Goal: Information Seeking & Learning: Learn about a topic

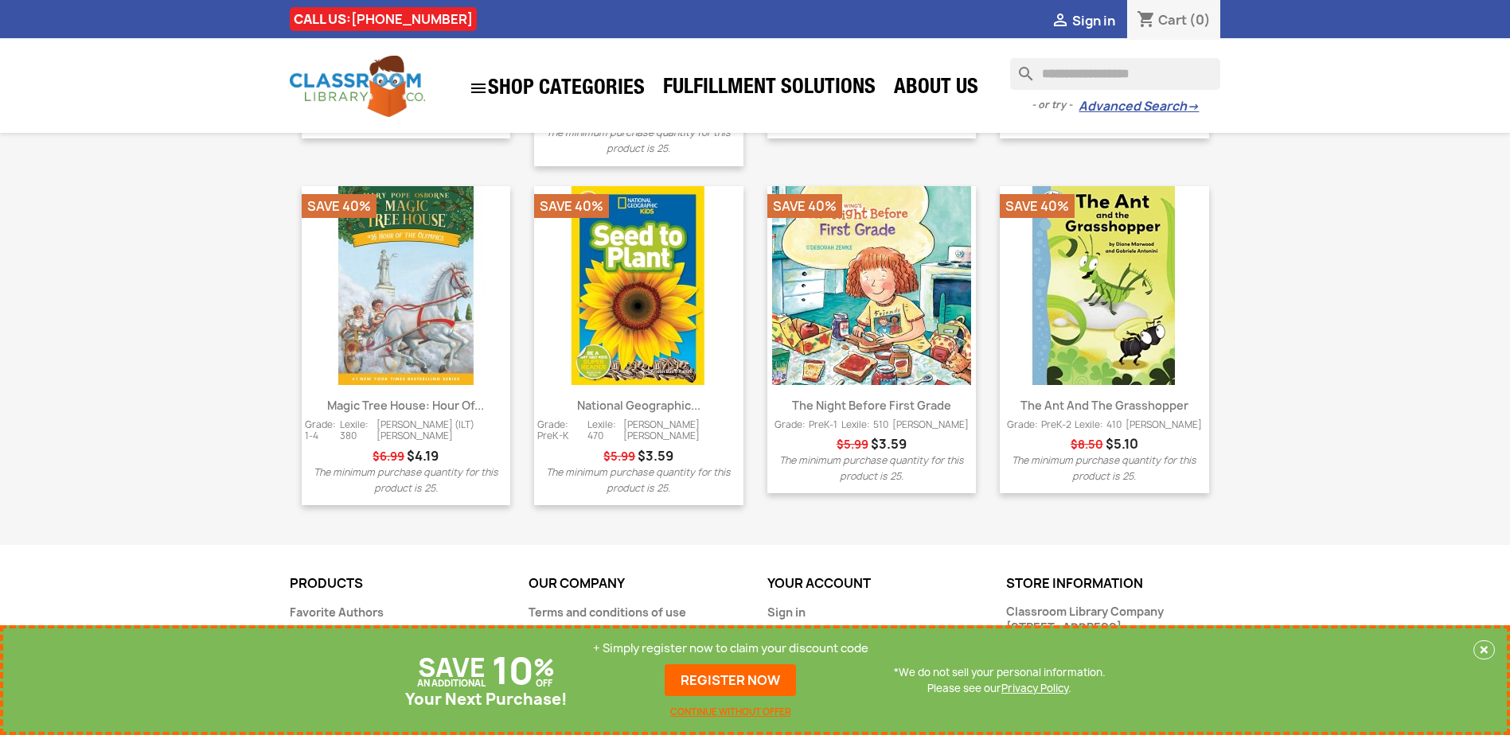
scroll to position [1998, 0]
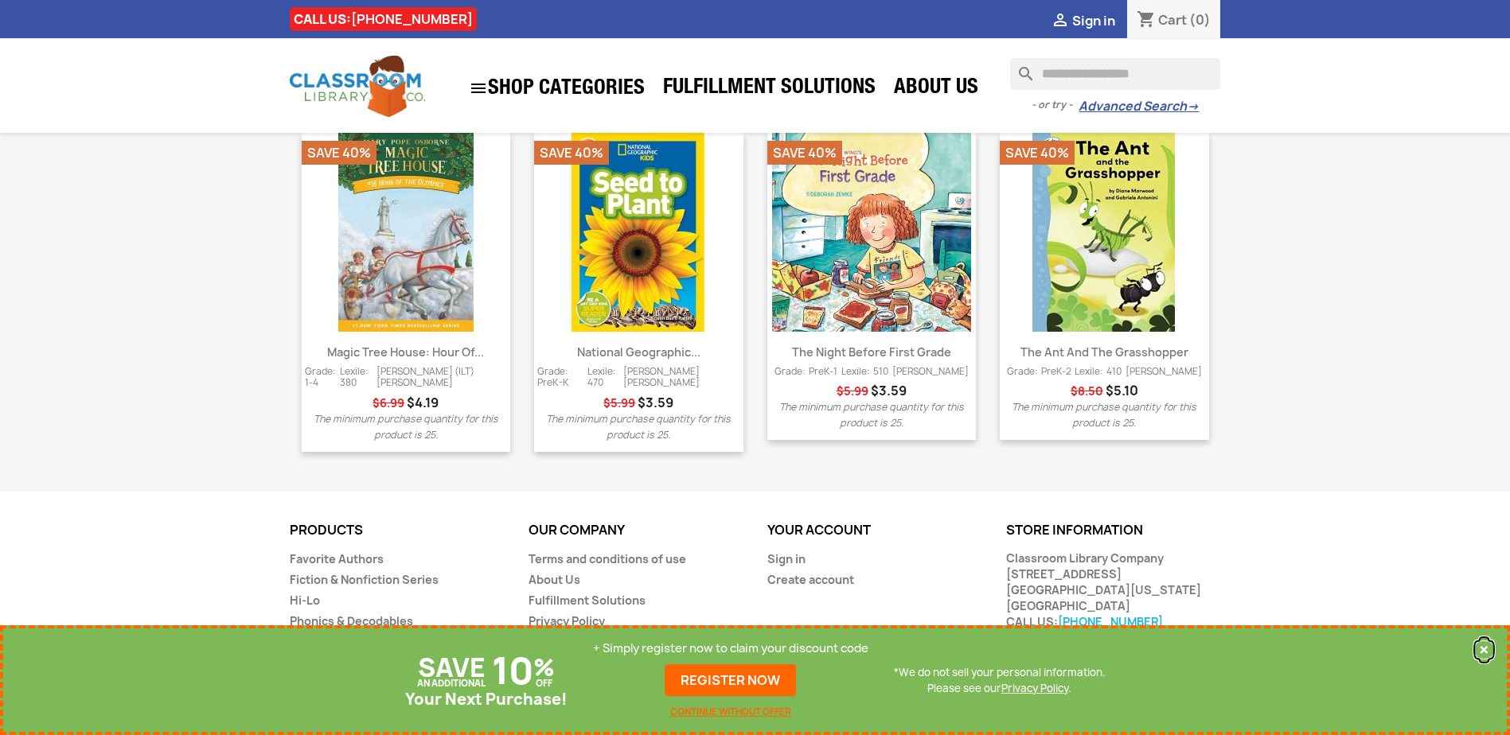
click at [1490, 651] on button "×" at bounding box center [1483, 650] width 21 height 19
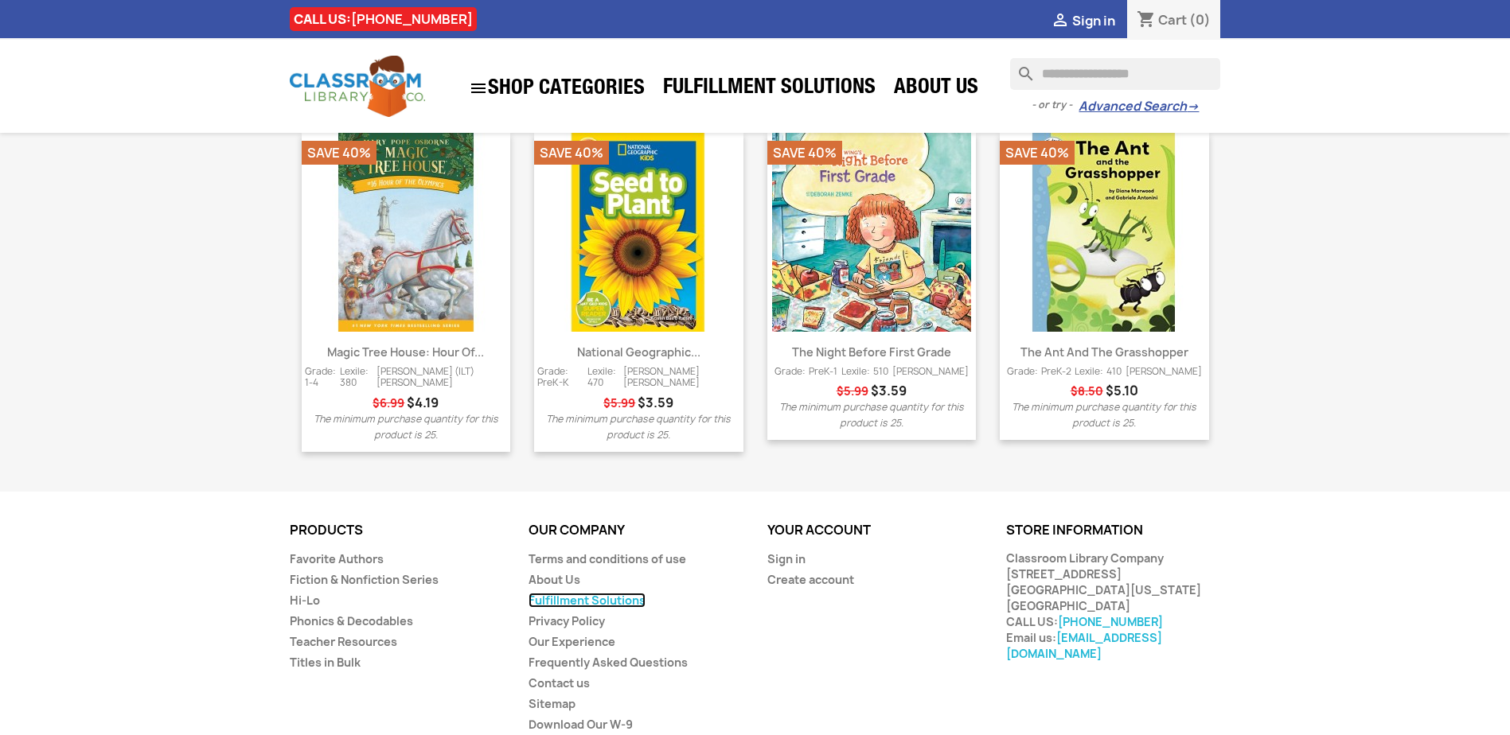
click at [630, 593] on link "Fulfillment Solutions" at bounding box center [586, 600] width 117 height 15
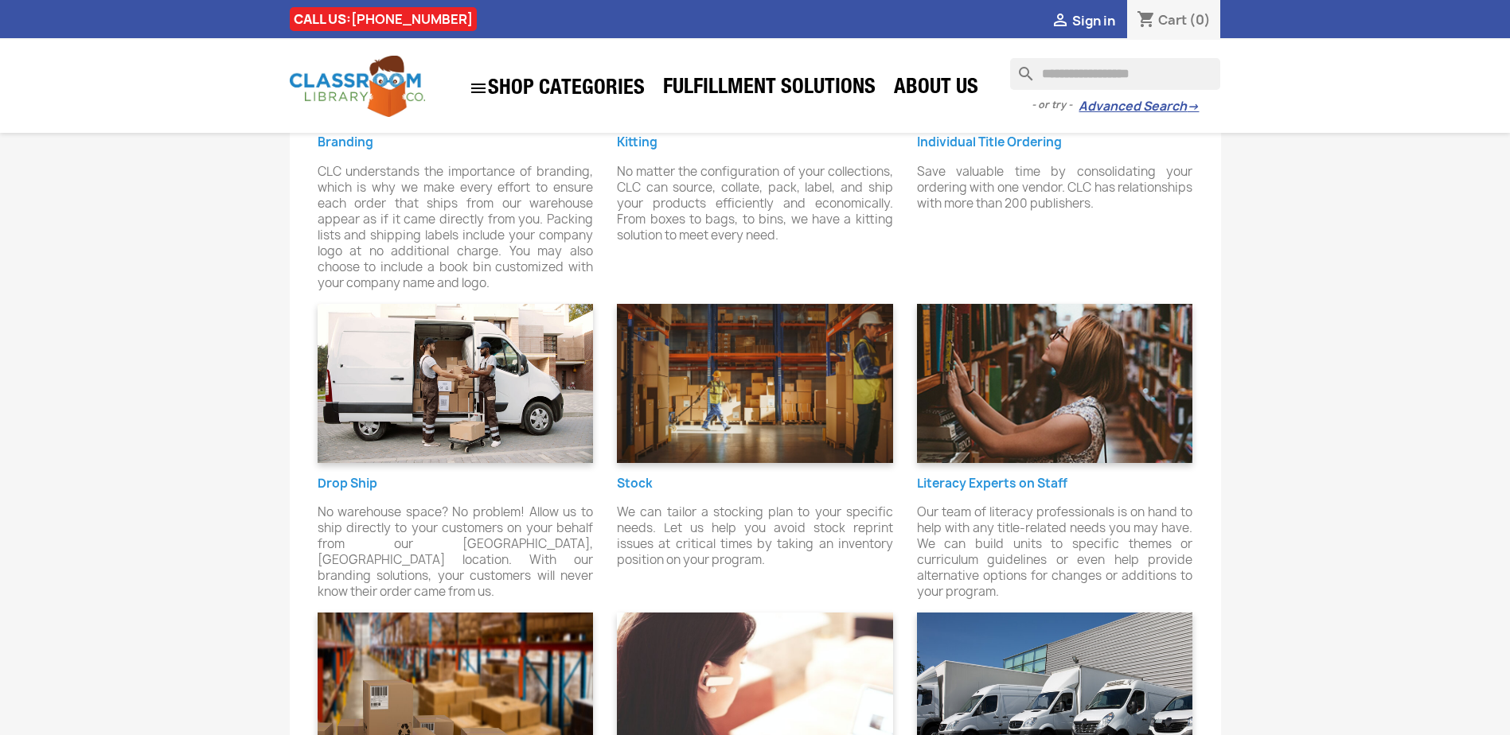
scroll to position [557, 0]
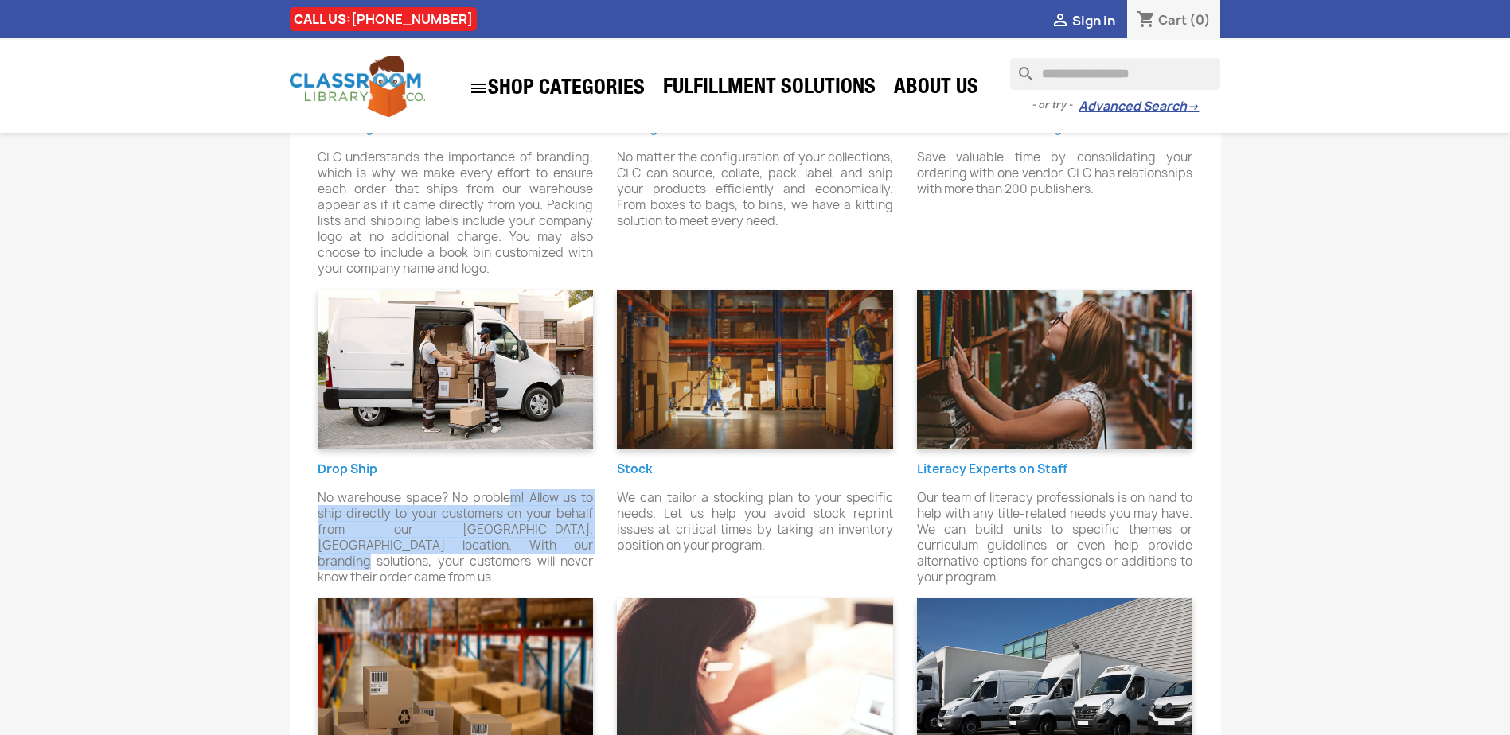
drag, startPoint x: 506, startPoint y: 501, endPoint x: 513, endPoint y: 551, distance: 50.5
click at [513, 551] on p "No warehouse space? No problem! Allow us to ship directly to your customers on …" at bounding box center [456, 538] width 276 height 96
drag, startPoint x: 513, startPoint y: 559, endPoint x: 485, endPoint y: 501, distance: 64.1
click at [485, 501] on p "No warehouse space? No problem! Allow us to ship directly to your customers on …" at bounding box center [456, 538] width 276 height 96
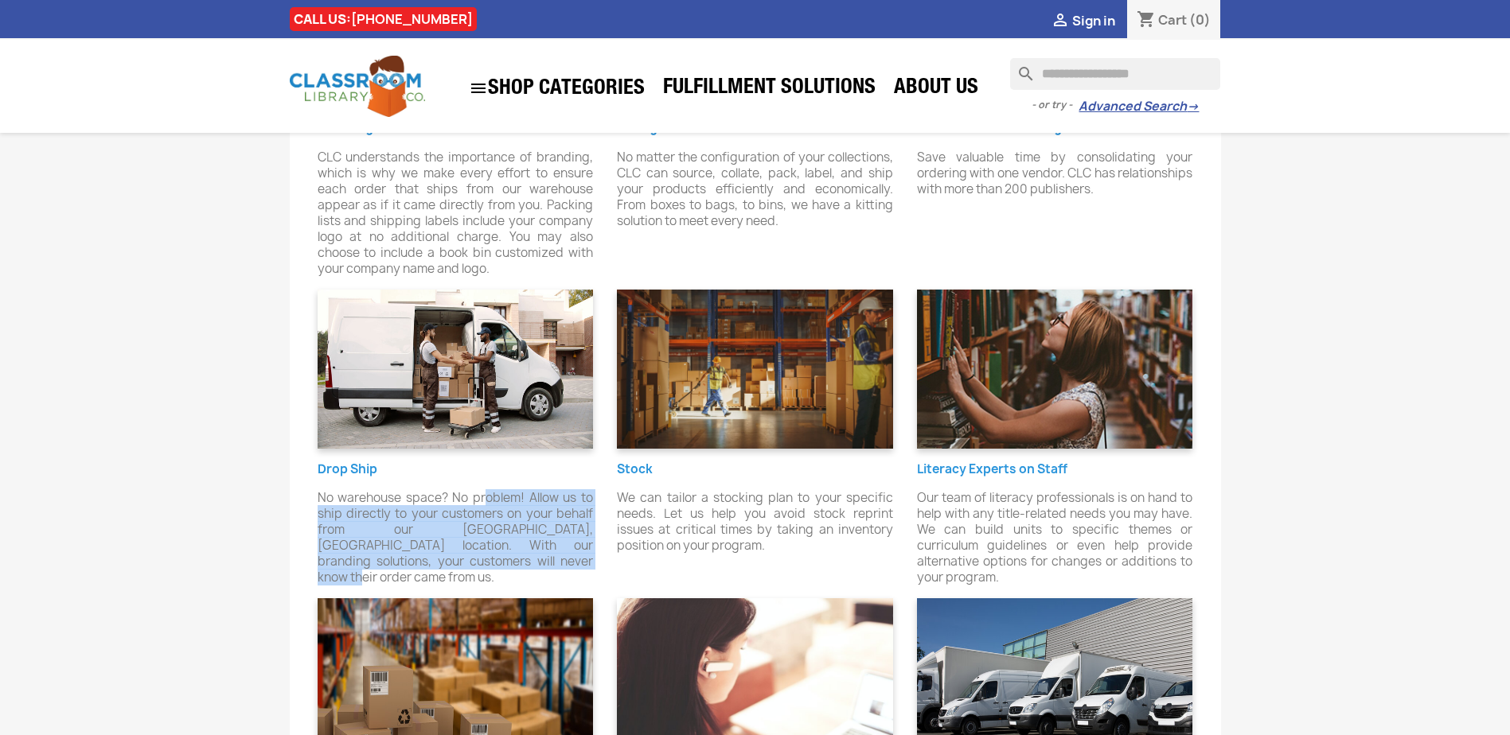
click at [485, 501] on p "No warehouse space? No problem! Allow us to ship directly to your customers on …" at bounding box center [456, 538] width 276 height 96
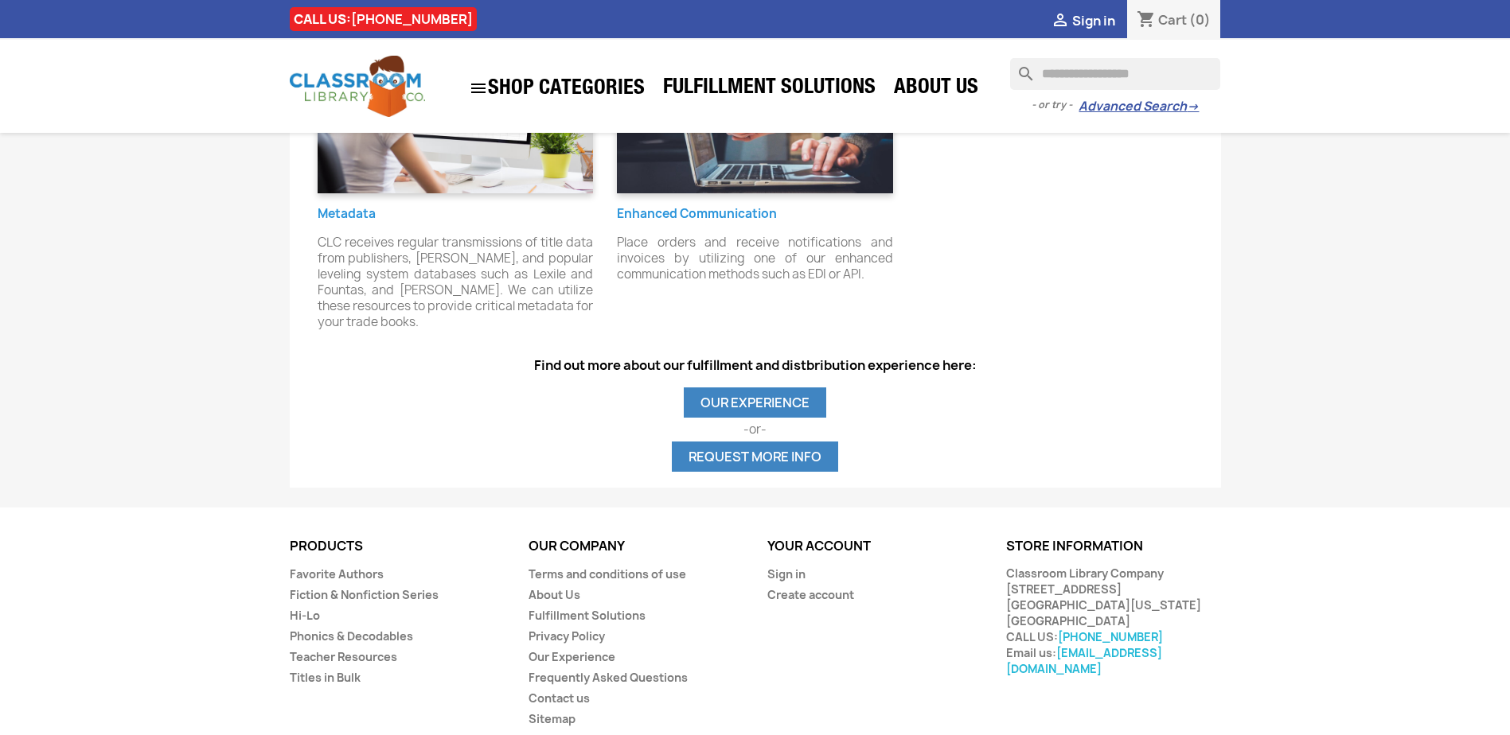
scroll to position [1501, 0]
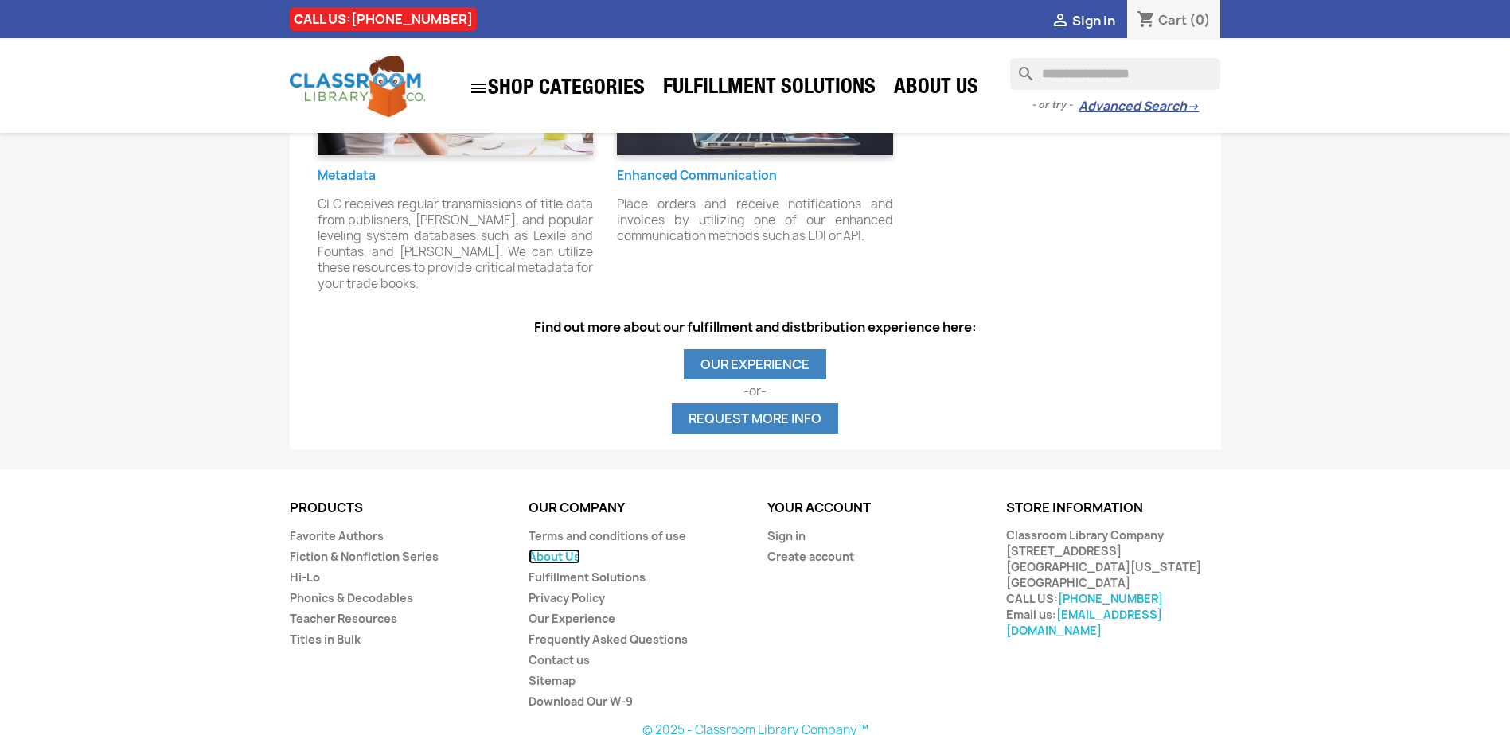
click at [548, 549] on link "About Us" at bounding box center [554, 556] width 52 height 15
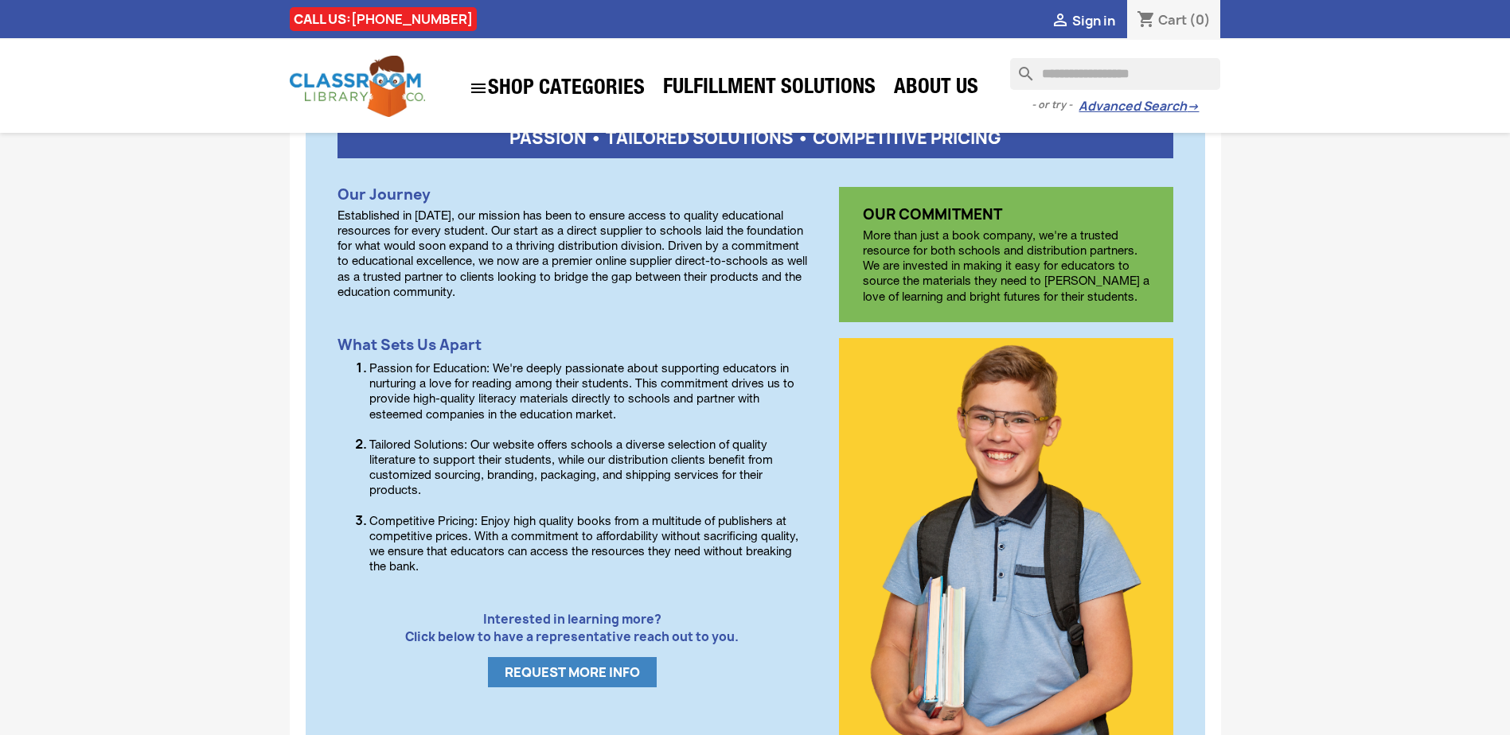
scroll to position [557, 0]
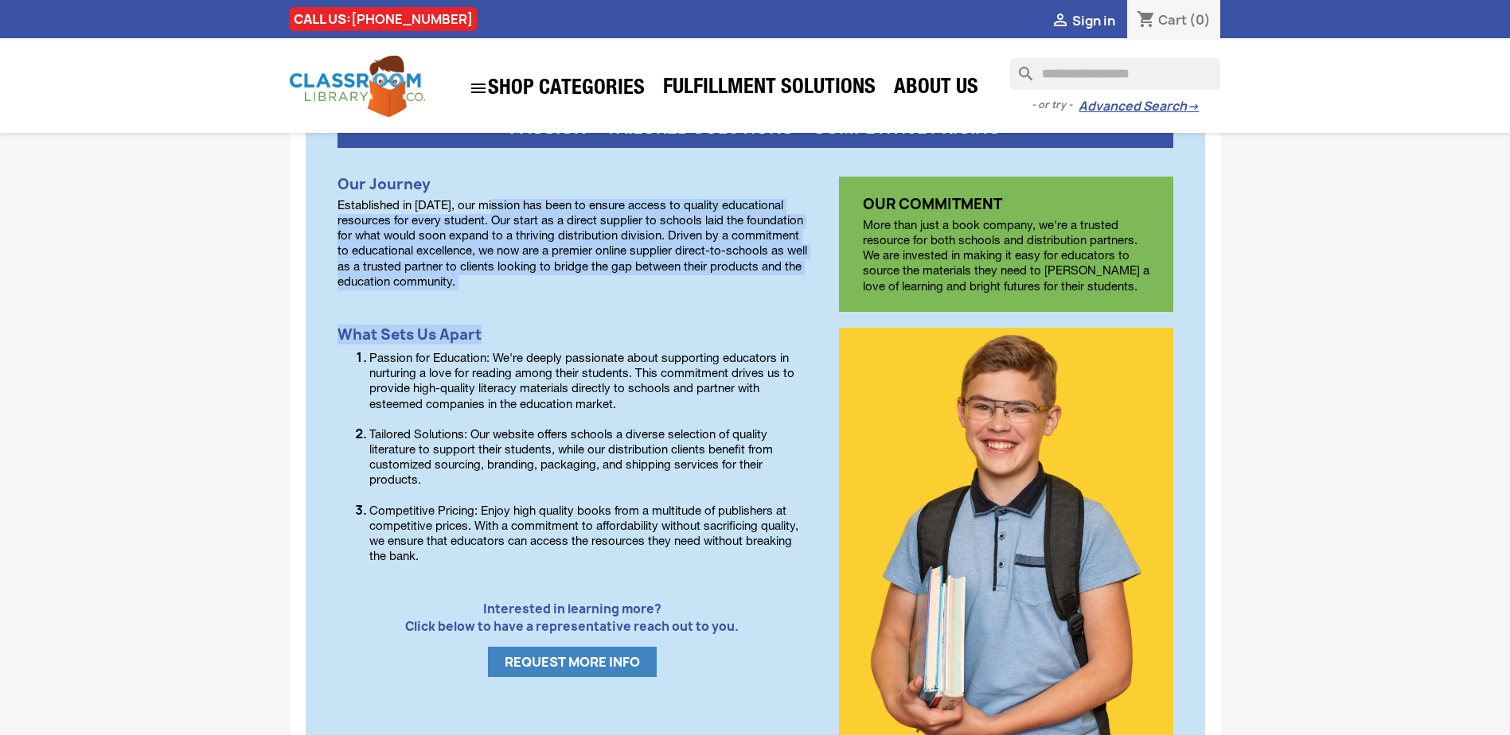
drag, startPoint x: 494, startPoint y: 204, endPoint x: 519, endPoint y: 293, distance: 92.5
click at [519, 293] on div "Our Journey Established in 2011, our mission has been to ensure access to quali…" at bounding box center [587, 463] width 501 height 572
drag, startPoint x: 489, startPoint y: 266, endPoint x: 464, endPoint y: 232, distance: 42.7
click at [464, 232] on p "Established in 2011, our mission has been to ensure access to quality education…" at bounding box center [572, 245] width 470 height 92
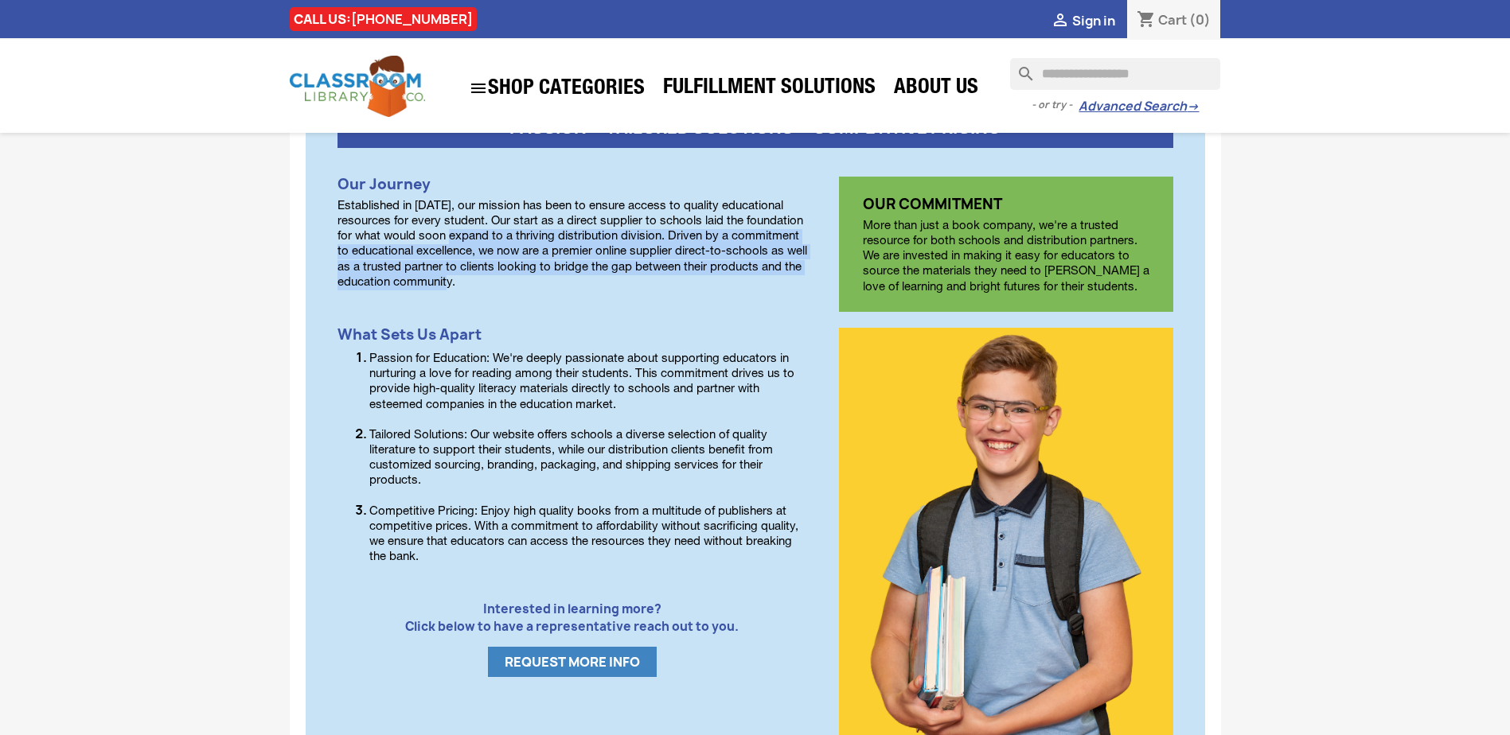
click at [464, 232] on p "Established in 2011, our mission has been to ensure access to quality education…" at bounding box center [572, 245] width 470 height 92
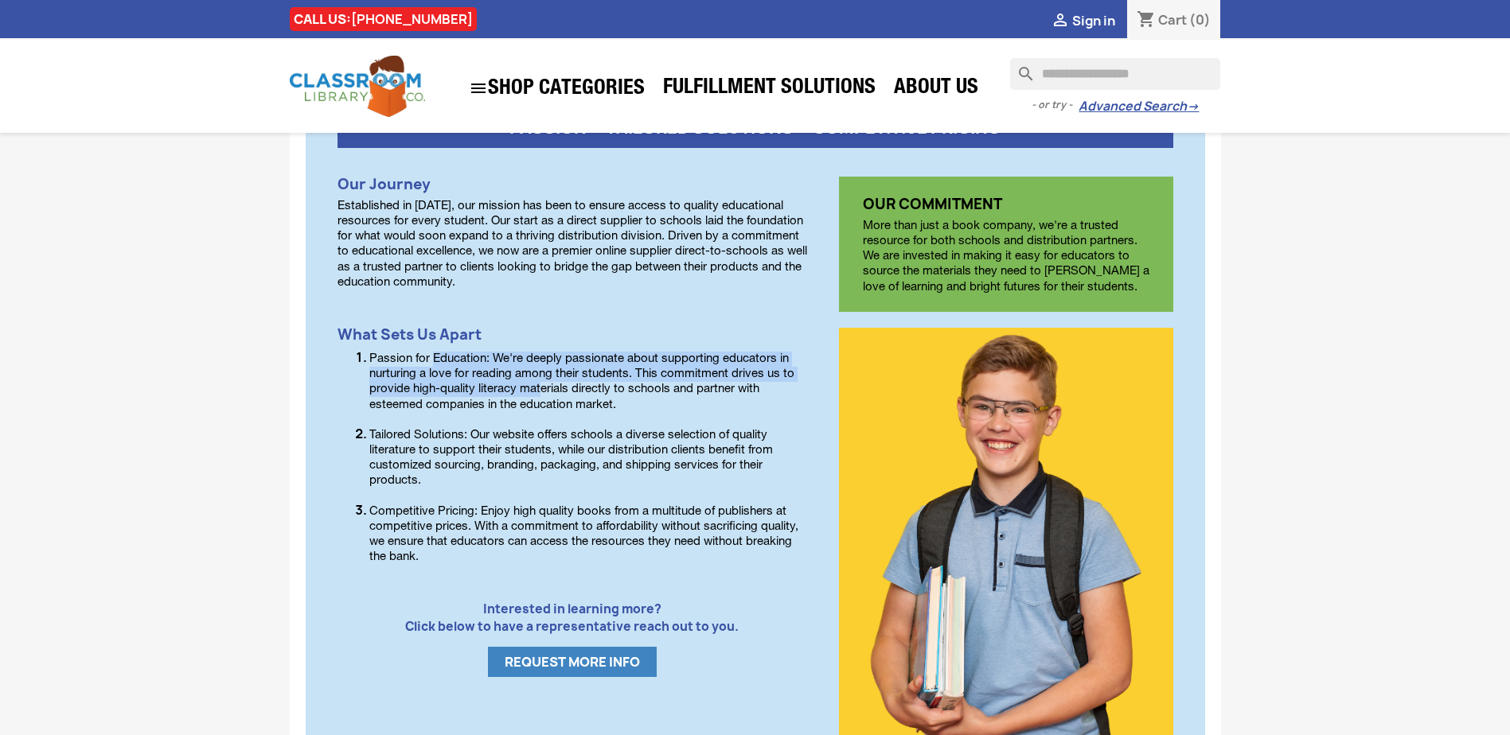
drag, startPoint x: 435, startPoint y: 358, endPoint x: 542, endPoint y: 392, distance: 111.8
click at [542, 392] on p "Passion for Education: We're deeply passionate about supporting educators in nu…" at bounding box center [588, 382] width 438 height 61
click at [543, 392] on p "Passion for Education: We're deeply passionate about supporting educators in nu…" at bounding box center [588, 382] width 438 height 61
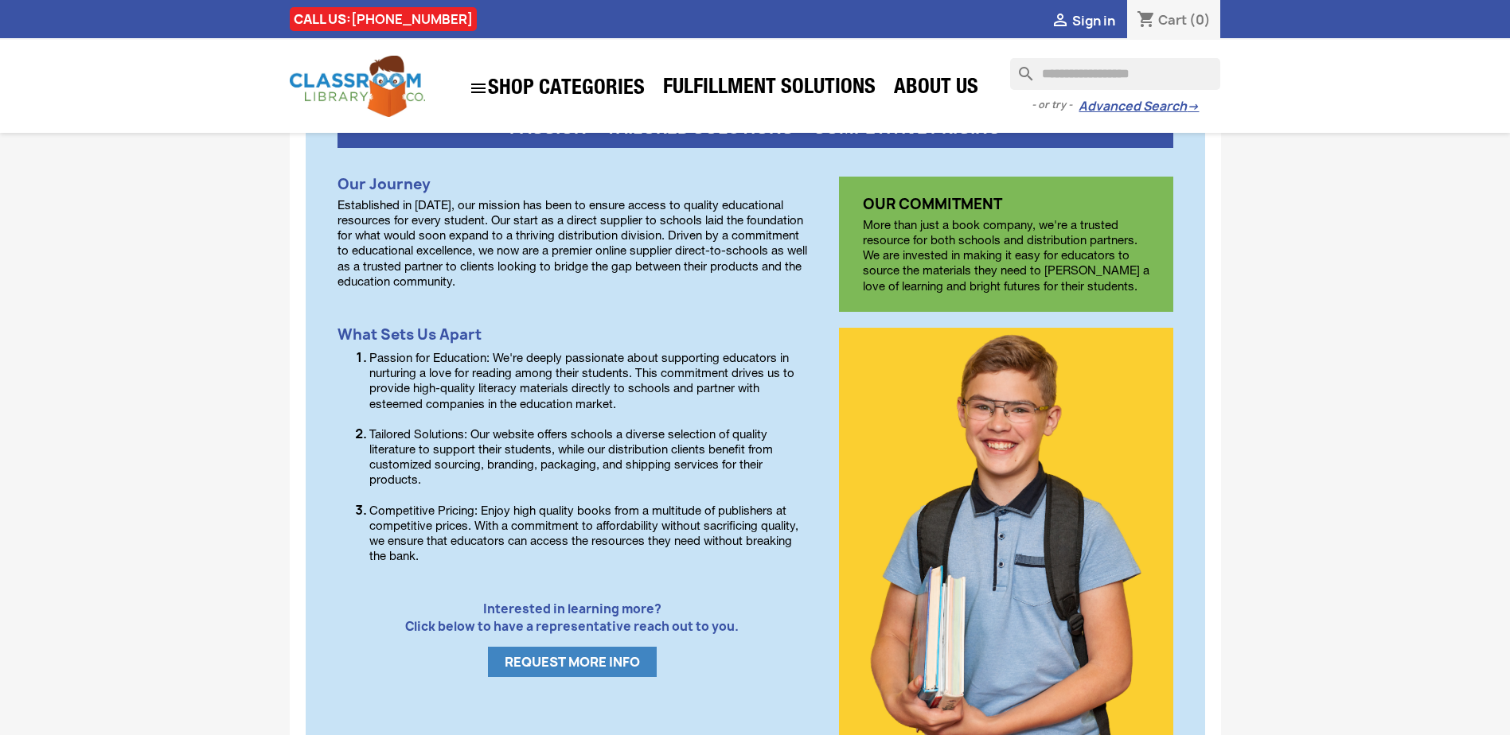
click at [538, 409] on p "Passion for Education: We're deeply passionate about supporting educators in nu…" at bounding box center [588, 382] width 438 height 61
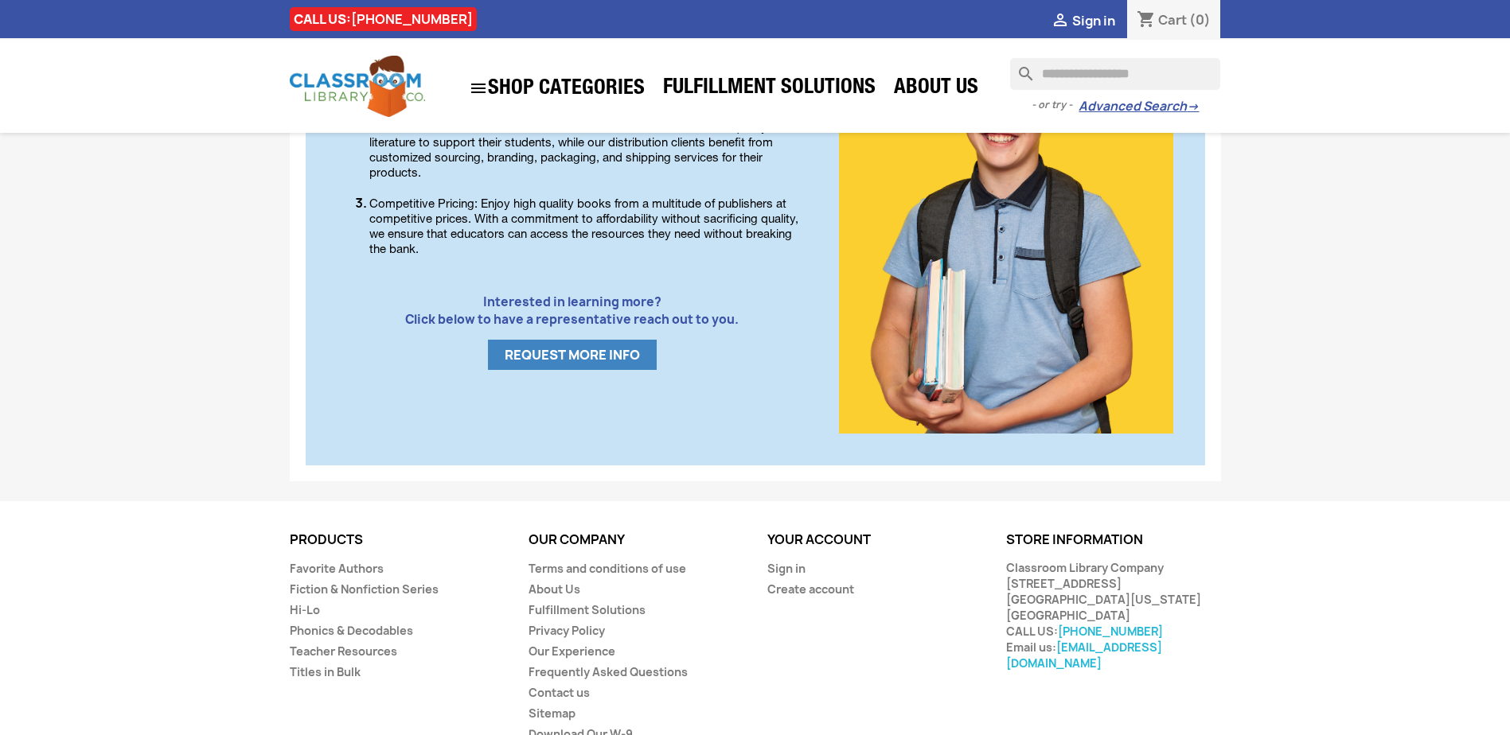
scroll to position [913, 0]
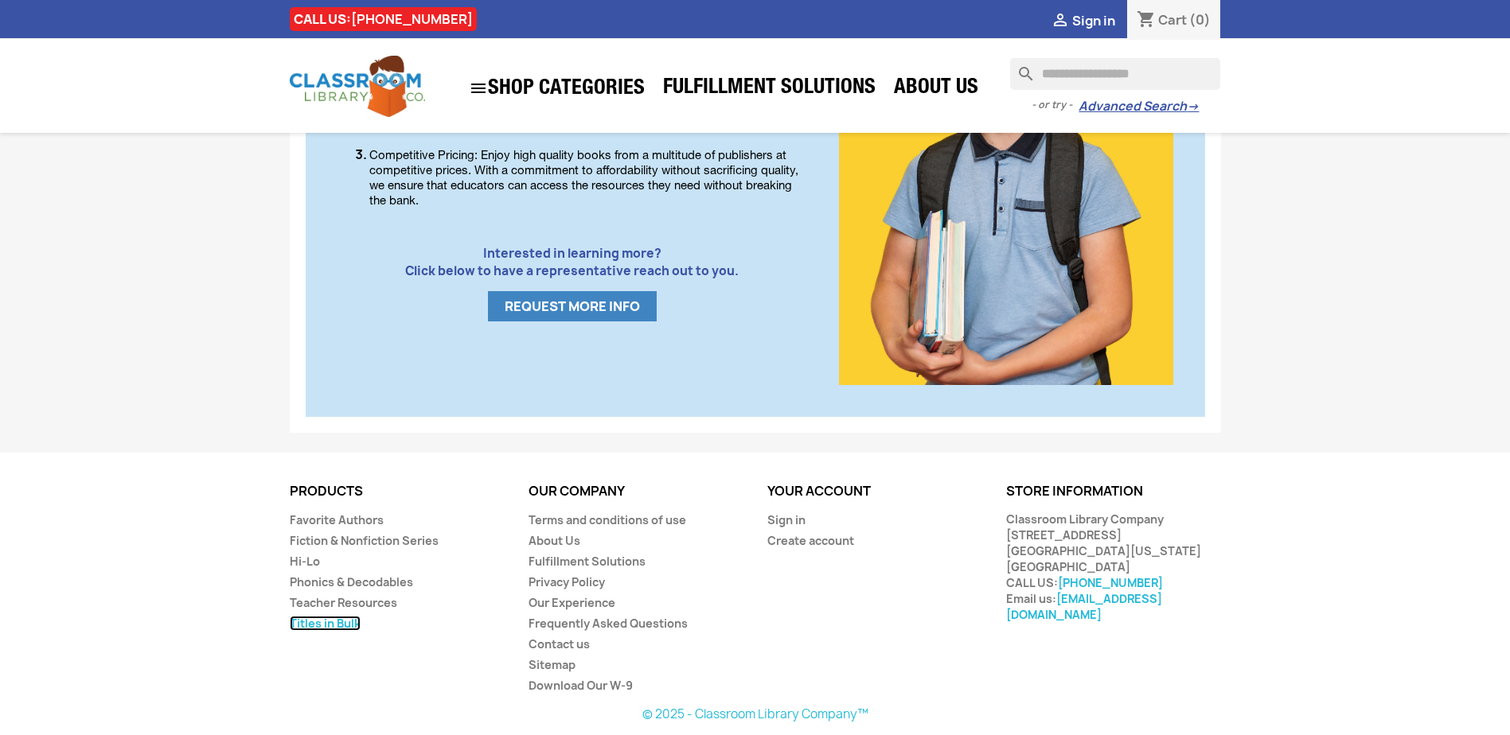
click at [327, 617] on link "Titles in Bulk" at bounding box center [325, 623] width 71 height 15
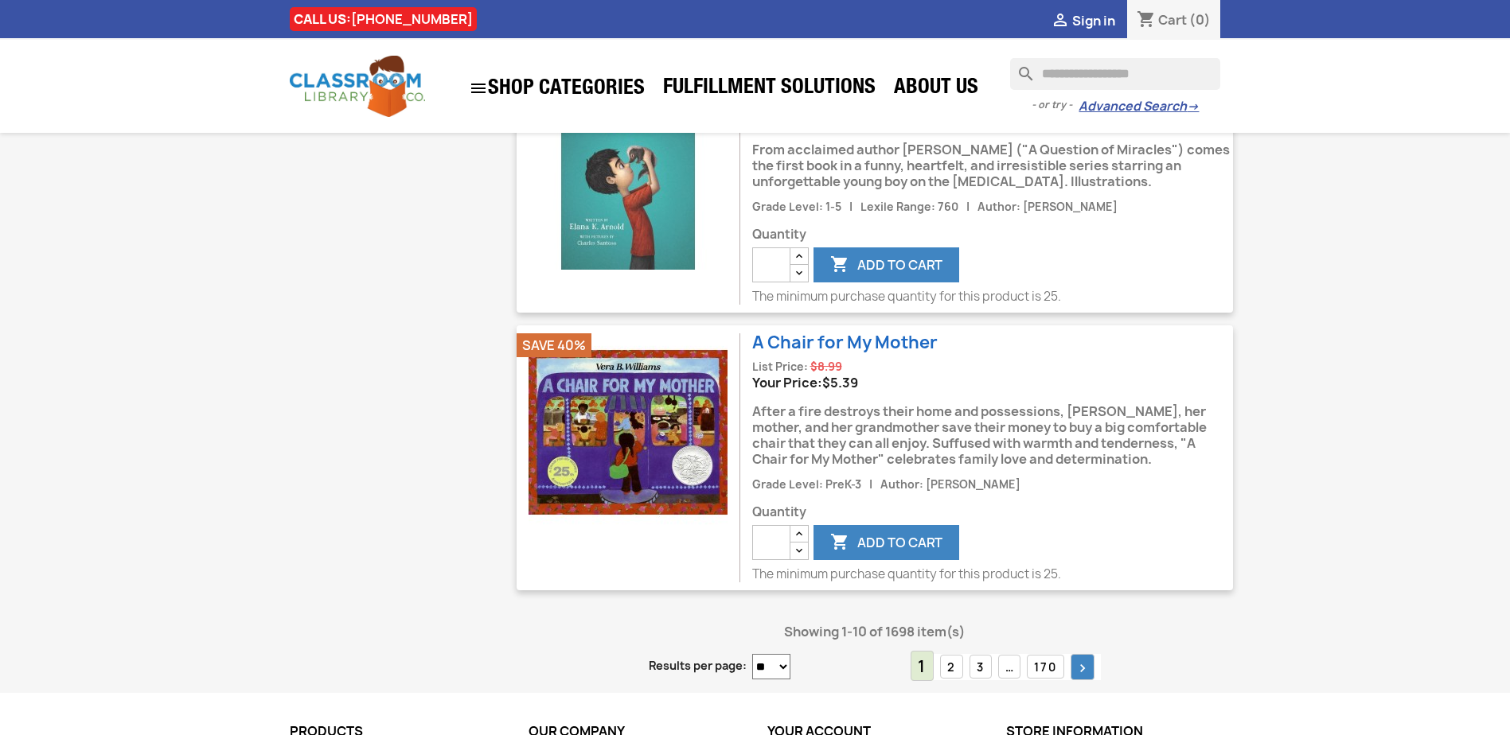
scroll to position [2985, 0]
